Goal: Task Accomplishment & Management: Manage account settings

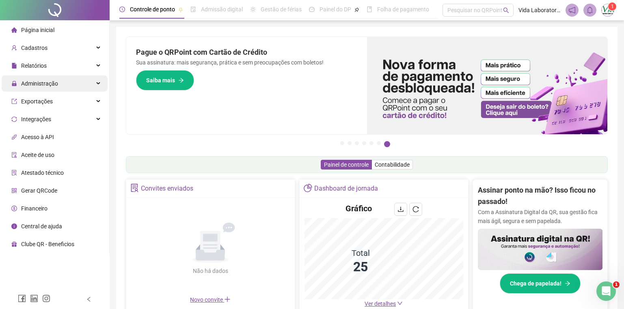
click at [101, 80] on div "Administração" at bounding box center [55, 83] width 106 height 16
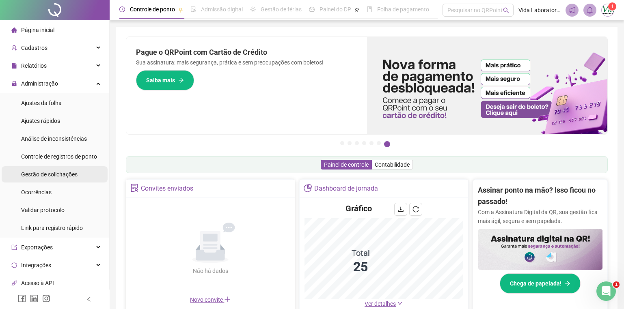
click at [59, 173] on span "Gestão de solicitações" at bounding box center [49, 174] width 56 height 6
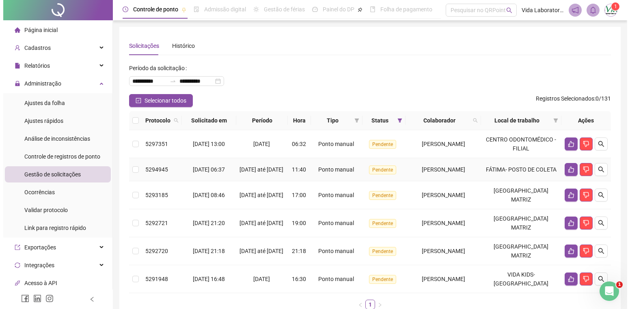
scroll to position [41, 0]
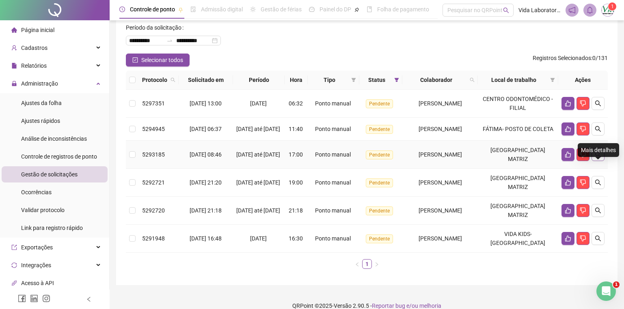
click at [596, 158] on icon "search" at bounding box center [597, 154] width 6 height 6
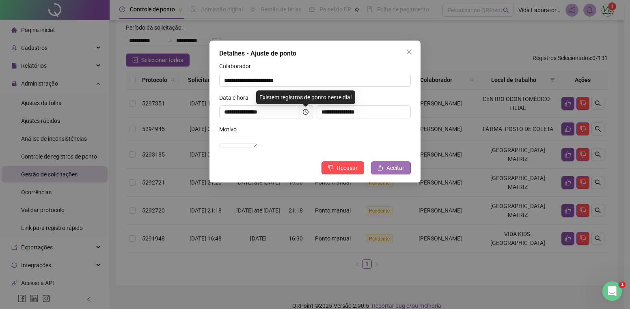
click at [393, 172] on span "Aceitar" at bounding box center [395, 168] width 18 height 9
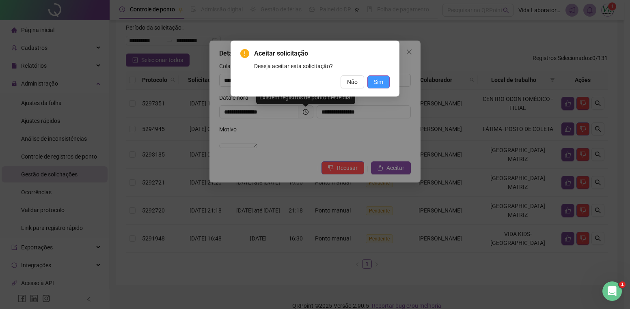
click at [381, 81] on span "Sim" at bounding box center [378, 81] width 9 height 9
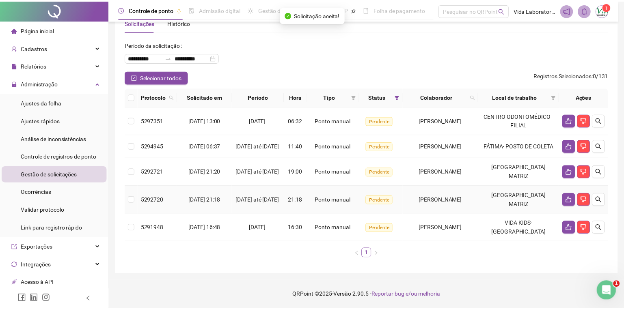
scroll to position [28, 0]
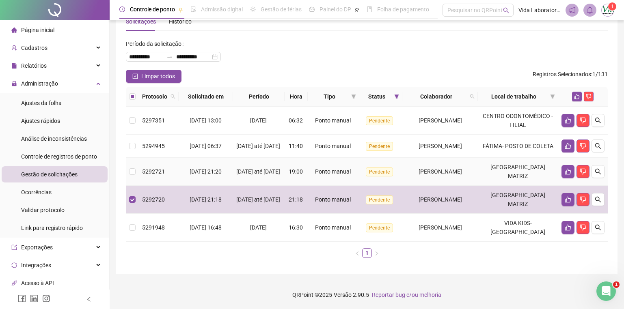
click at [137, 178] on td at bounding box center [132, 172] width 13 height 28
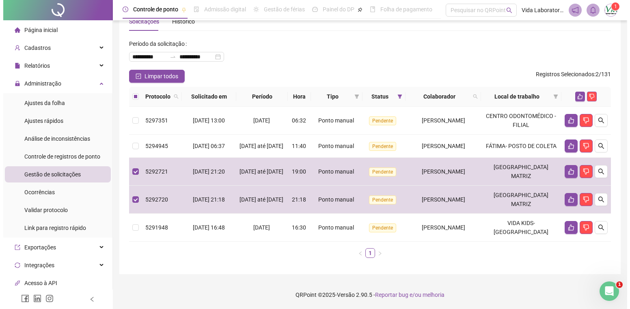
scroll to position [0, 0]
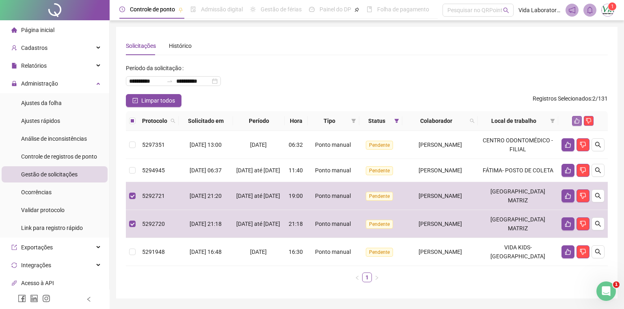
click at [575, 118] on icon "like" at bounding box center [577, 121] width 6 height 6
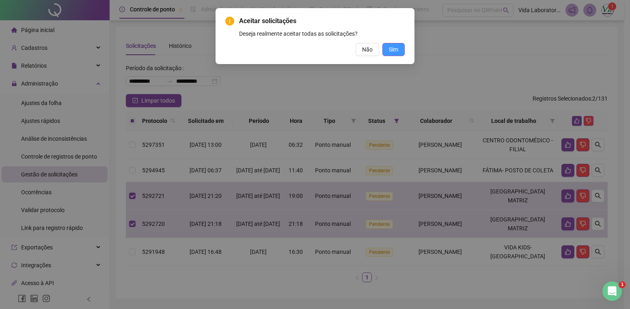
click at [395, 47] on span "Sim" at bounding box center [393, 49] width 9 height 9
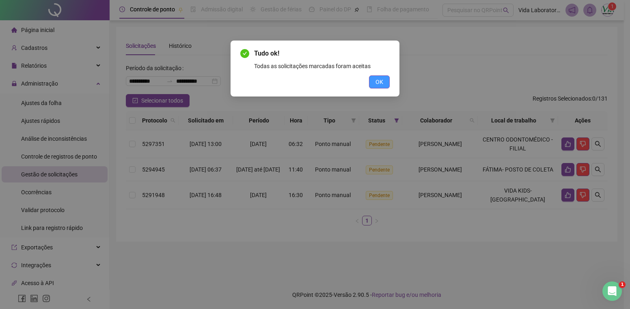
click at [382, 81] on span "OK" at bounding box center [379, 81] width 8 height 9
